Goal: Find specific page/section: Find specific page/section

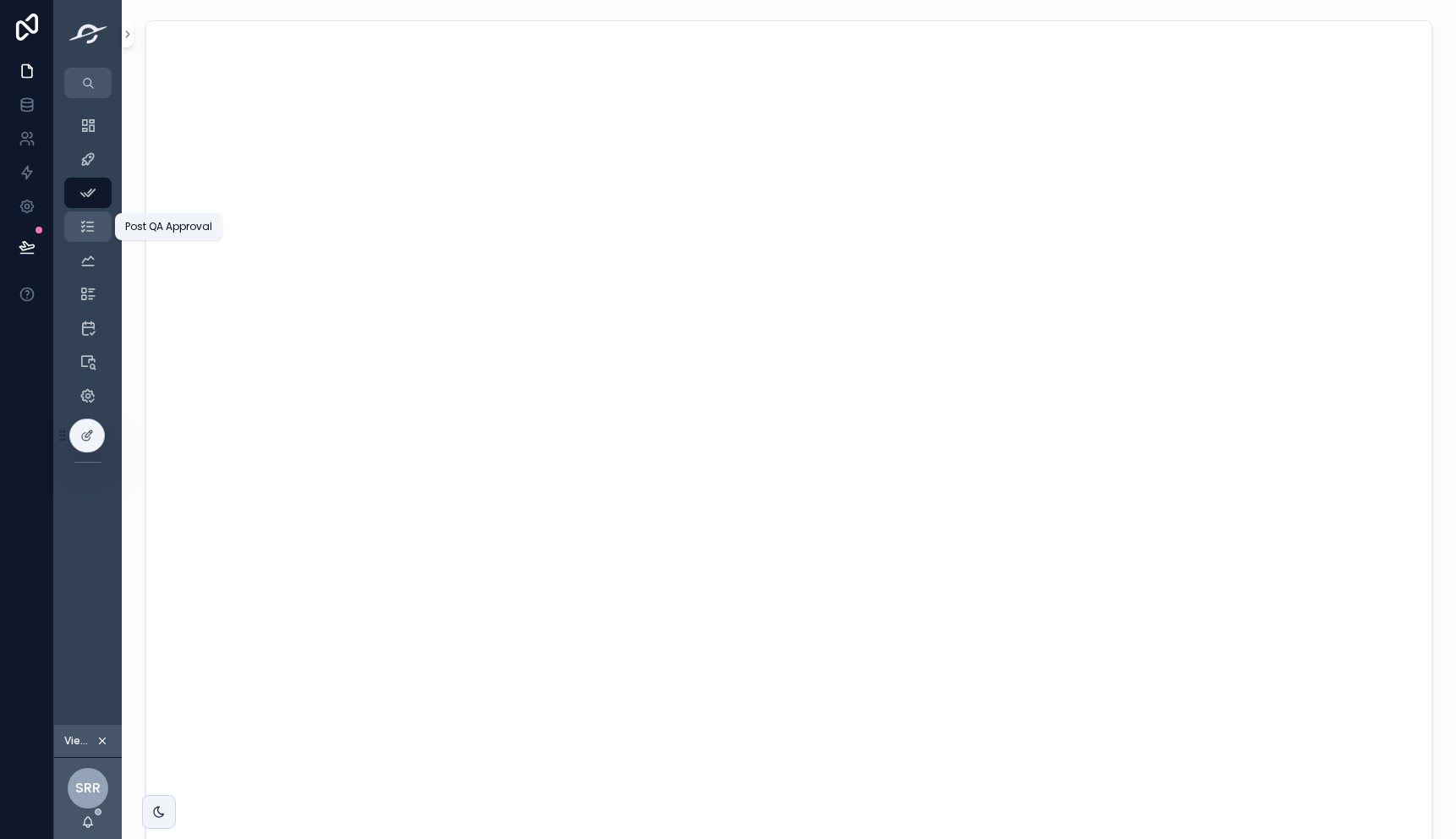
scroll to position [66, 0]
click at [87, 225] on icon "scrollable content" at bounding box center [88, 226] width 17 height 17
click at [87, 194] on icon "scrollable content" at bounding box center [88, 192] width 17 height 17
